Goal: Check status: Check status

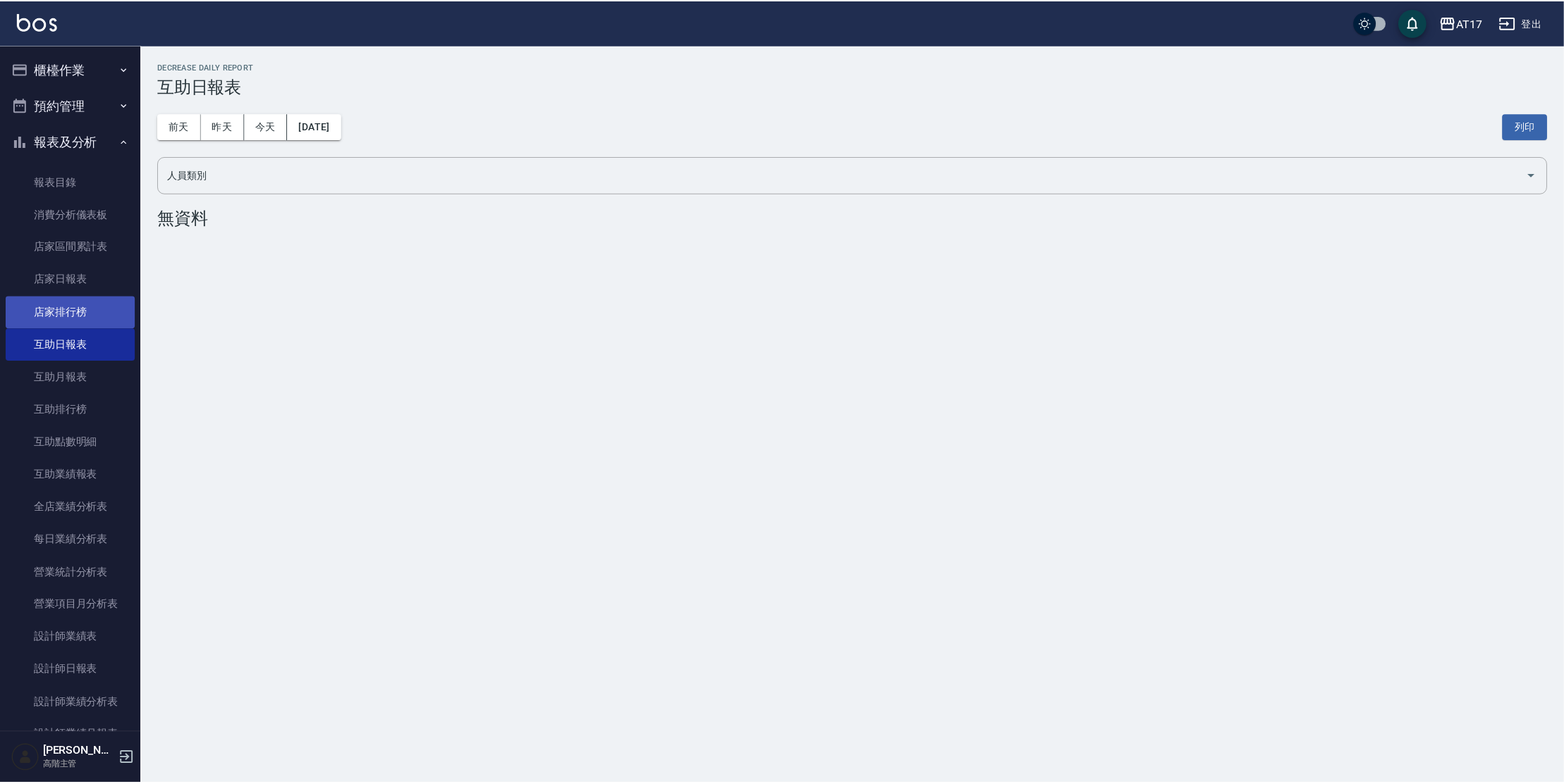
scroll to position [105, 0]
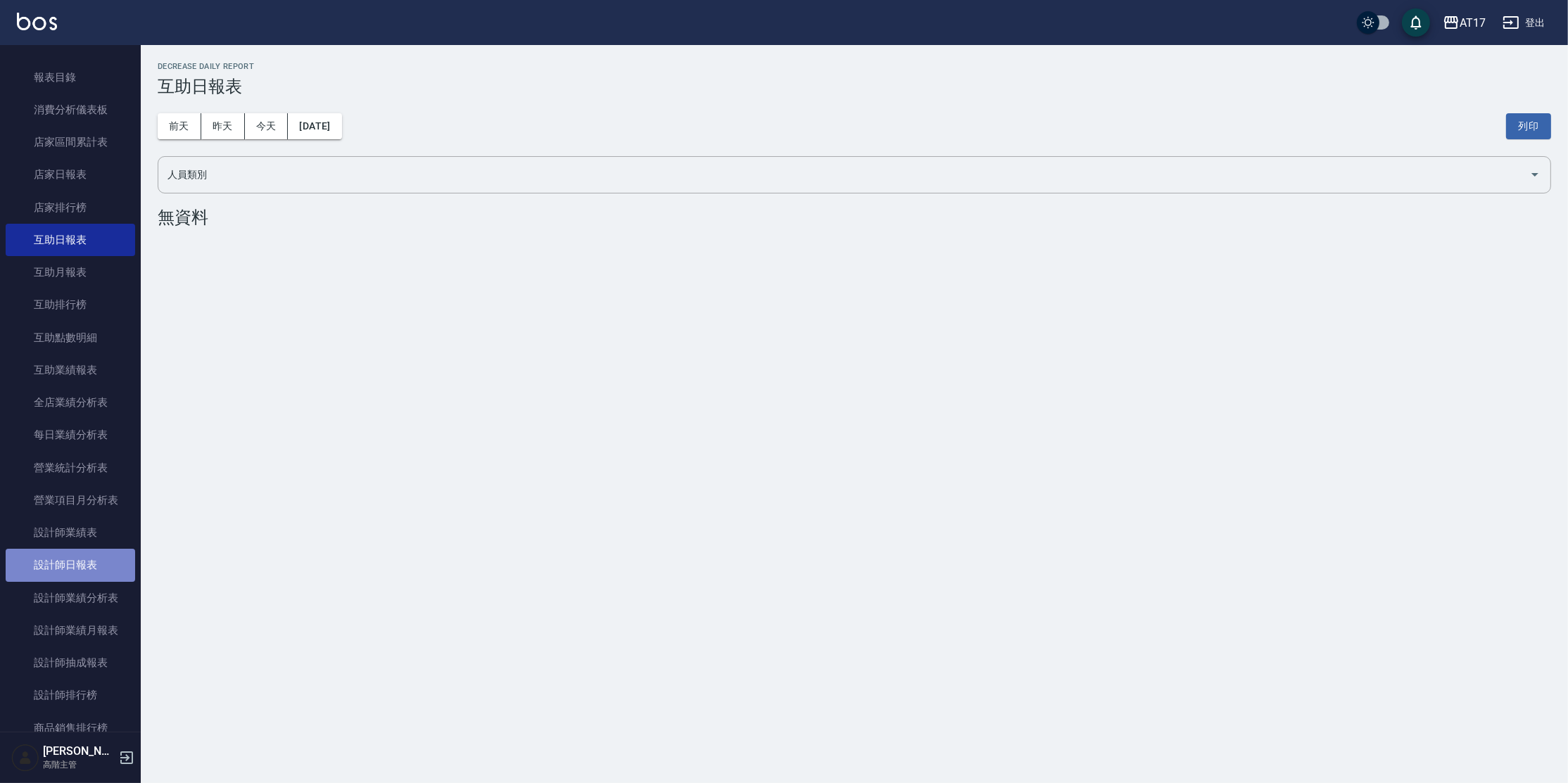
click at [73, 566] on link "設計師日報表" at bounding box center [70, 565] width 130 height 33
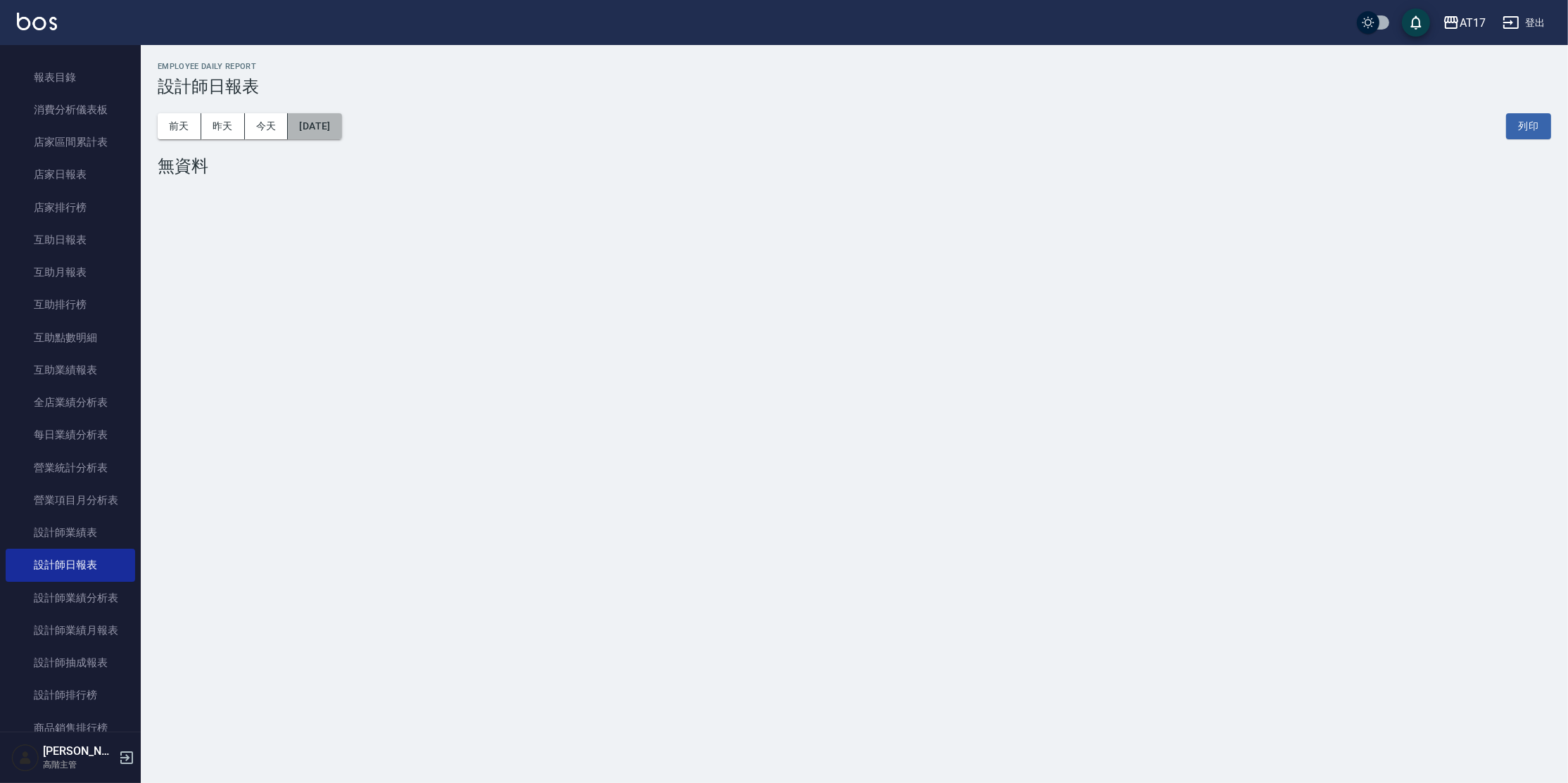
click at [317, 124] on button "[DATE]" at bounding box center [314, 126] width 53 height 26
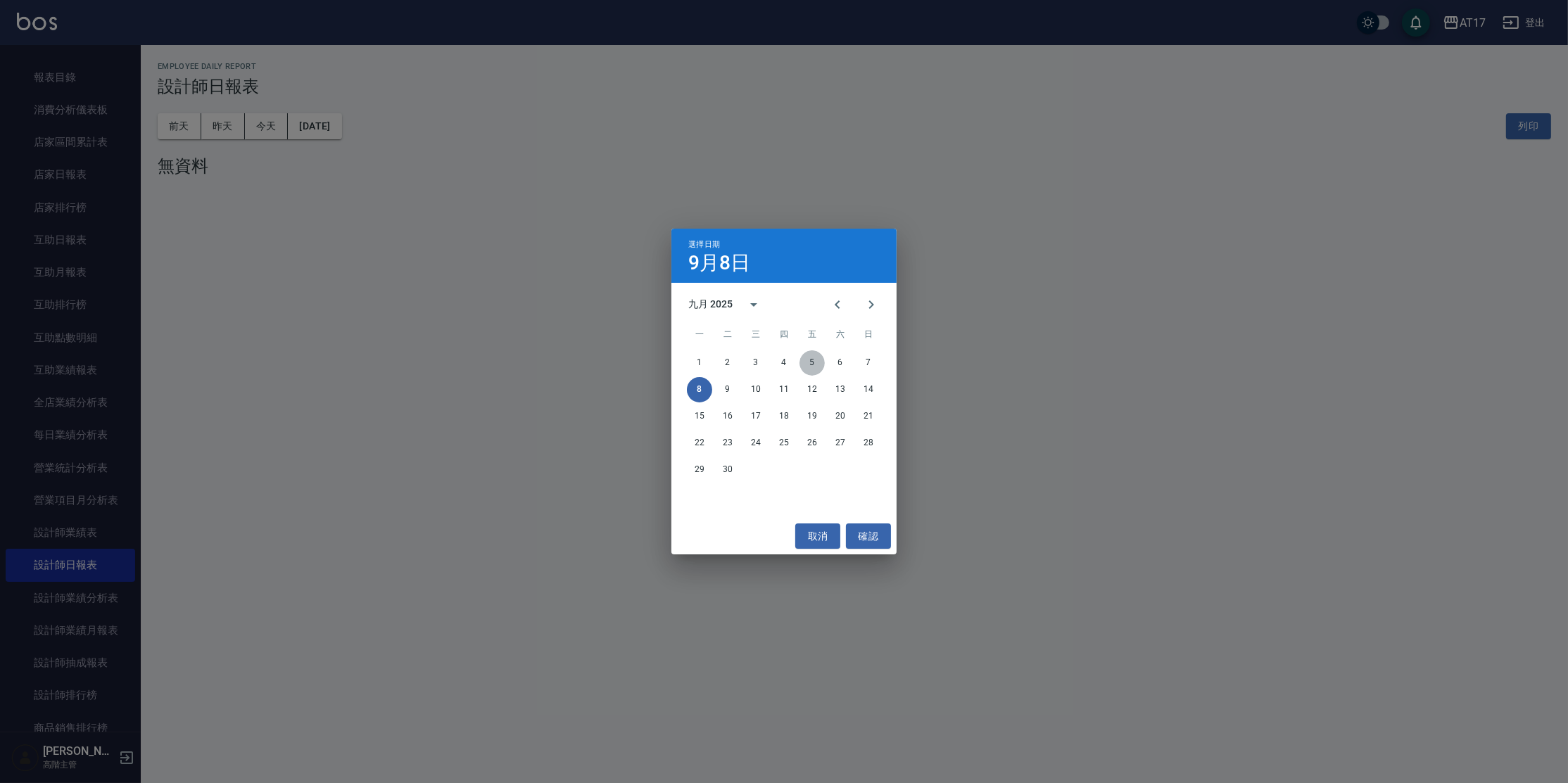
click at [812, 362] on button "5" at bounding box center [812, 363] width 25 height 25
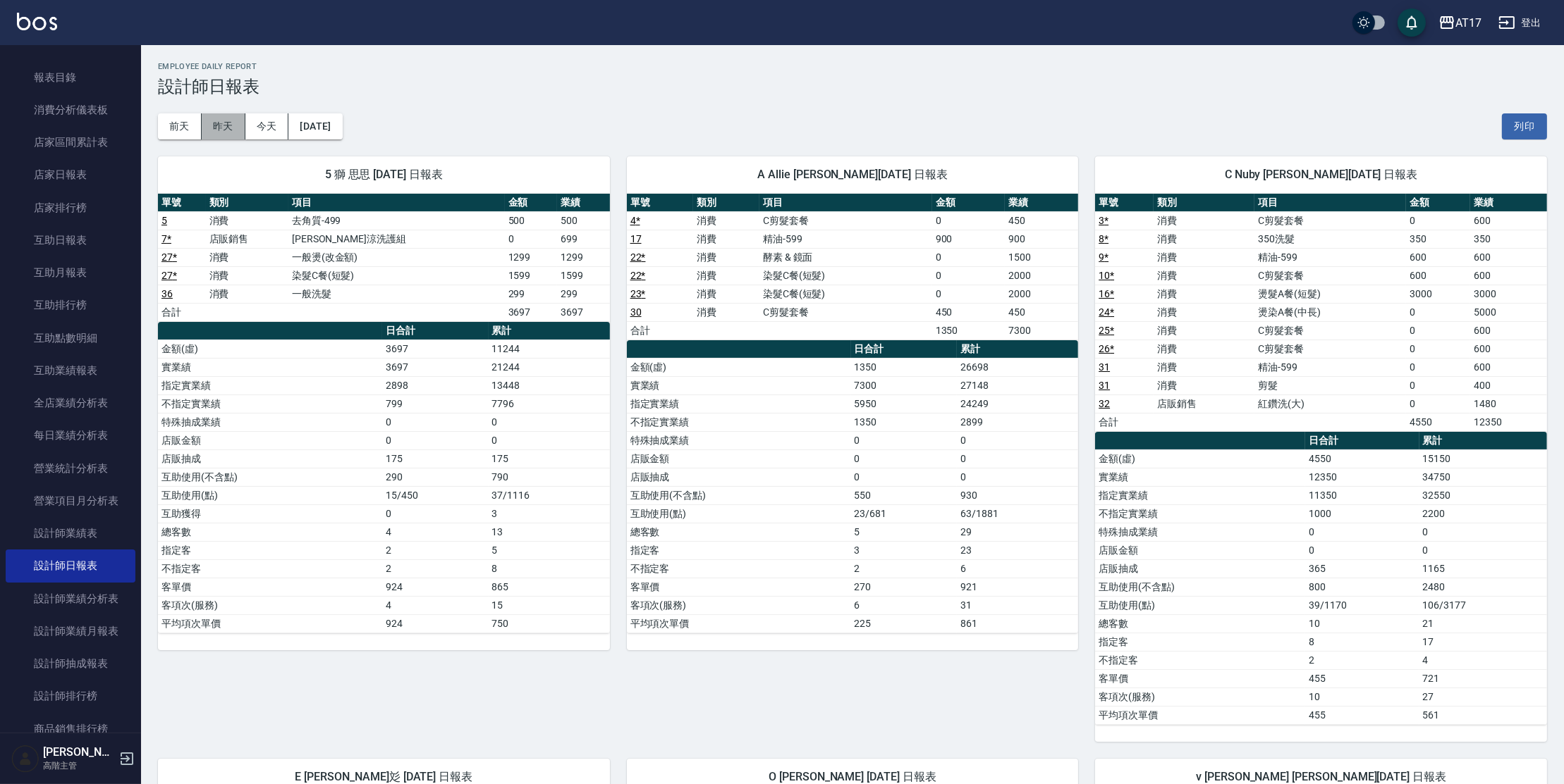
click at [227, 128] on button "昨天" at bounding box center [223, 126] width 44 height 26
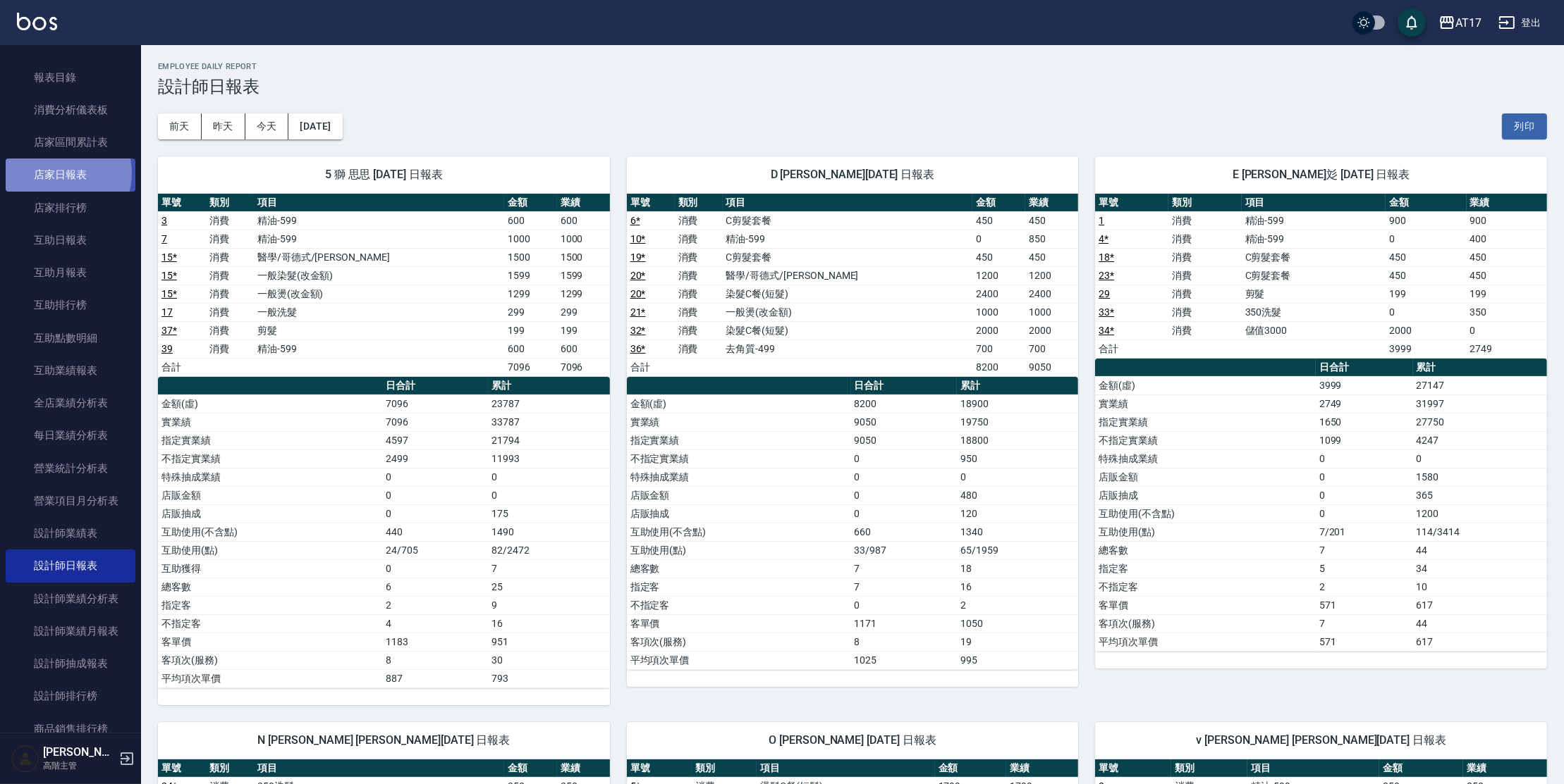
click at [59, 173] on link "店家日報表" at bounding box center [70, 175] width 130 height 33
